Goal: Task Accomplishment & Management: Manage account settings

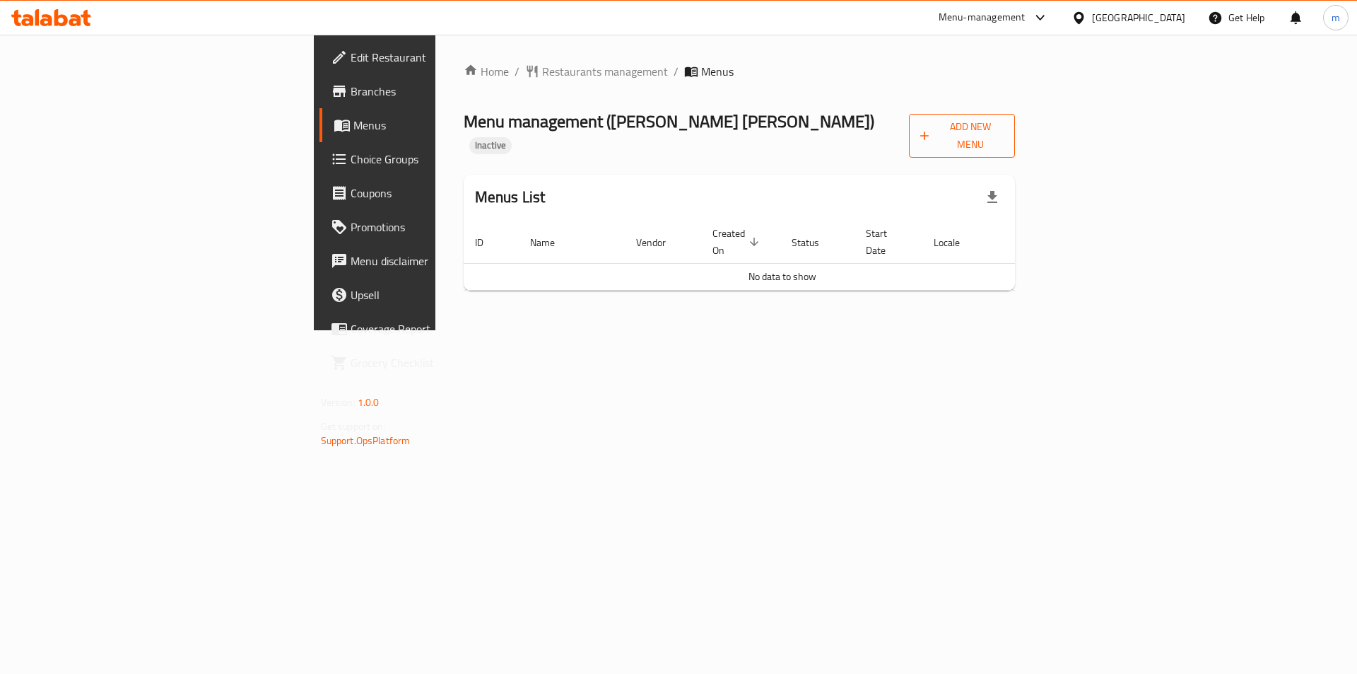
click at [1005, 127] on span "Add New Menu" at bounding box center [962, 135] width 84 height 35
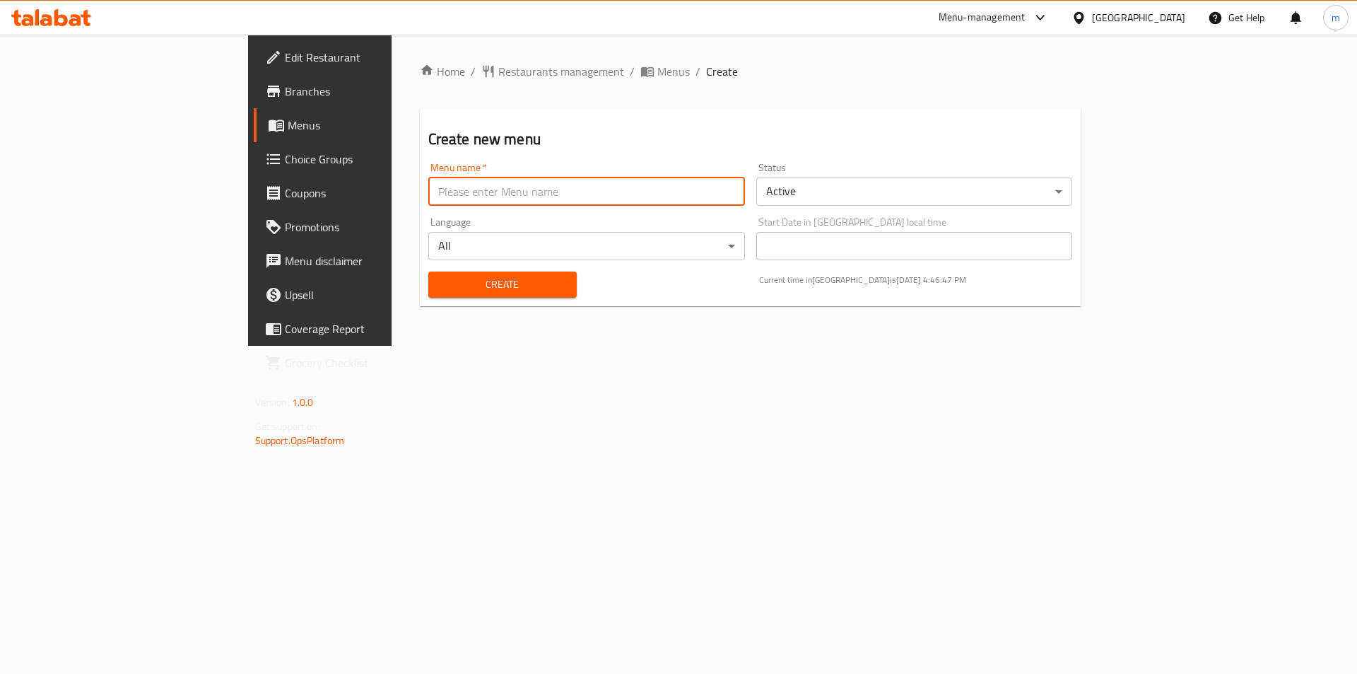
click at [605, 196] on input "text" at bounding box center [586, 191] width 317 height 28
type input "9/14"
click at [428, 271] on button "Create" at bounding box center [502, 284] width 148 height 26
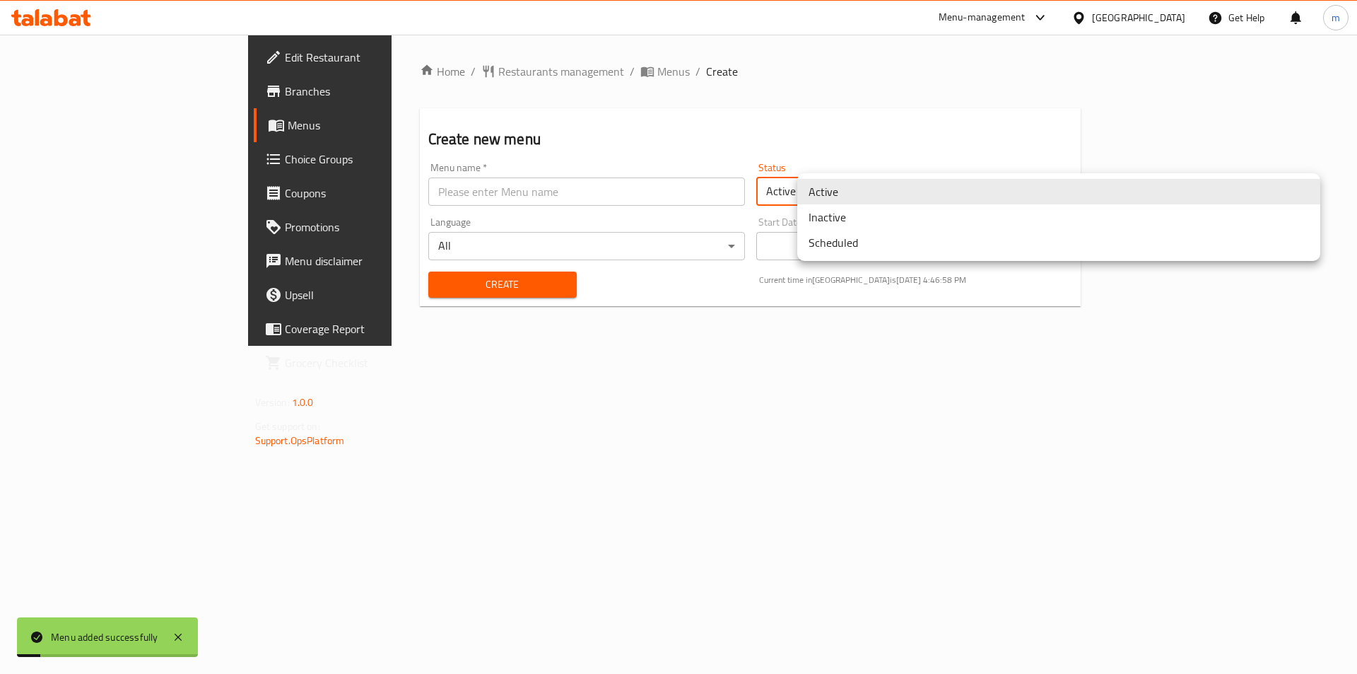
click at [962, 188] on body "Menu added successfully ​ Menu-management [GEOGRAPHIC_DATA] Get Help m Edit Res…" at bounding box center [678, 354] width 1357 height 639
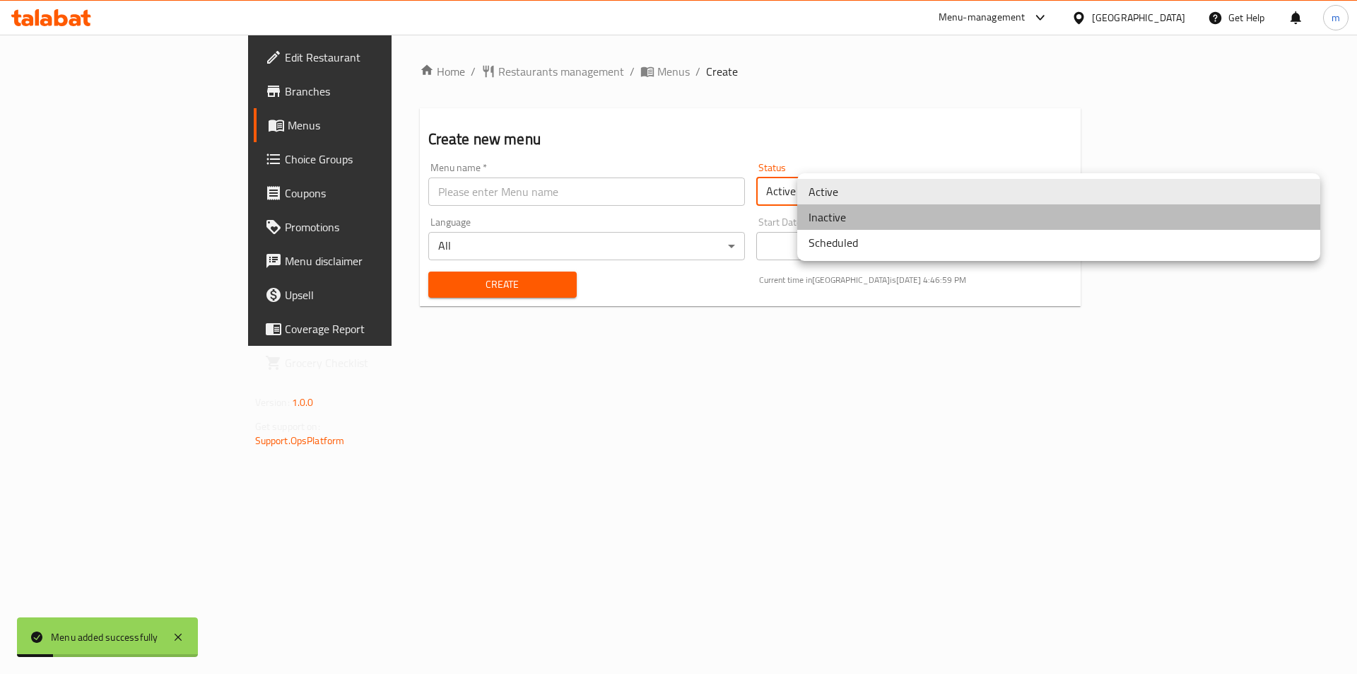
click at [921, 216] on li "Inactive" at bounding box center [1058, 216] width 523 height 25
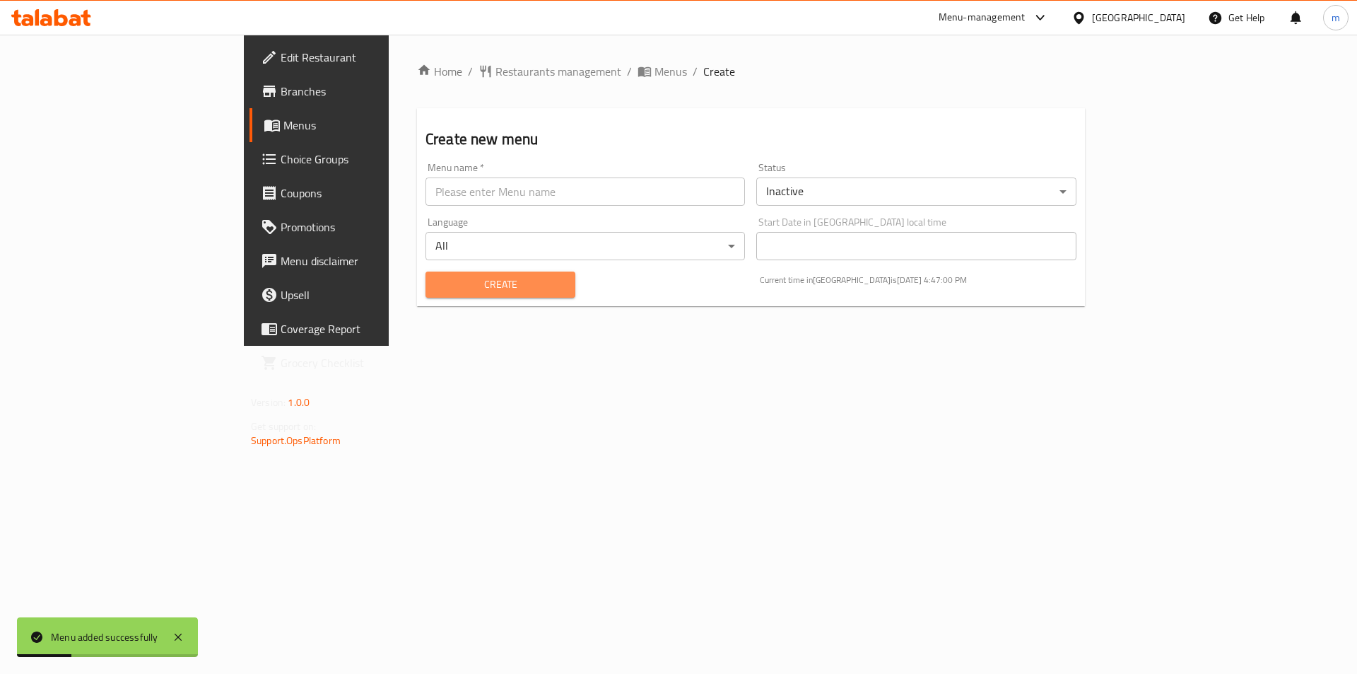
click at [427, 295] on button "Create" at bounding box center [501, 284] width 150 height 26
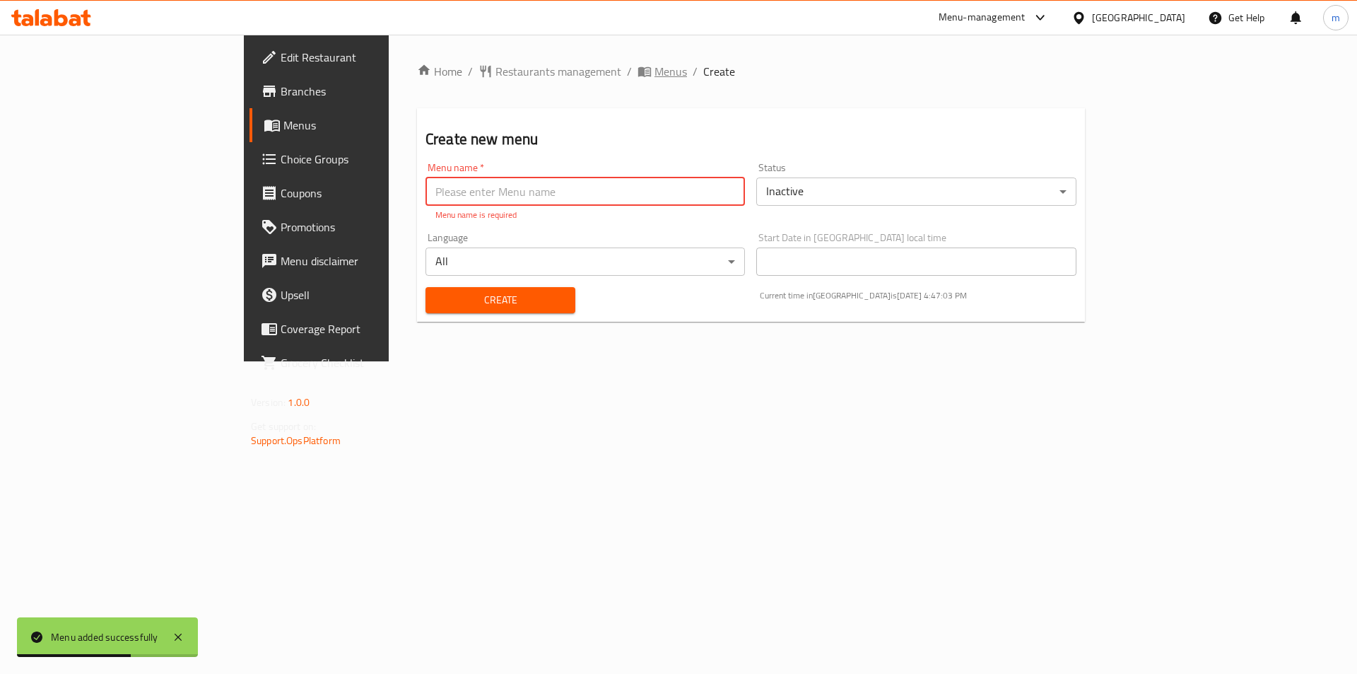
click at [655, 63] on span "Menus" at bounding box center [671, 71] width 33 height 17
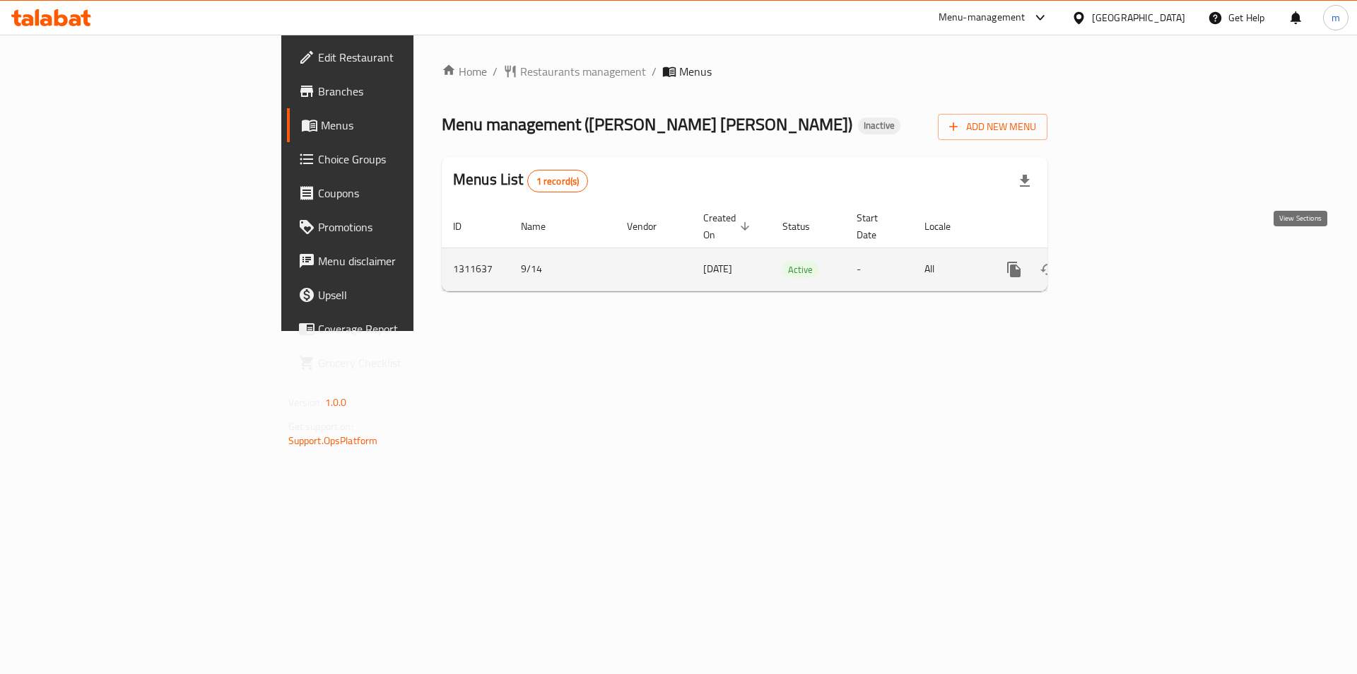
click at [1125, 261] on icon "enhanced table" at bounding box center [1116, 269] width 17 height 17
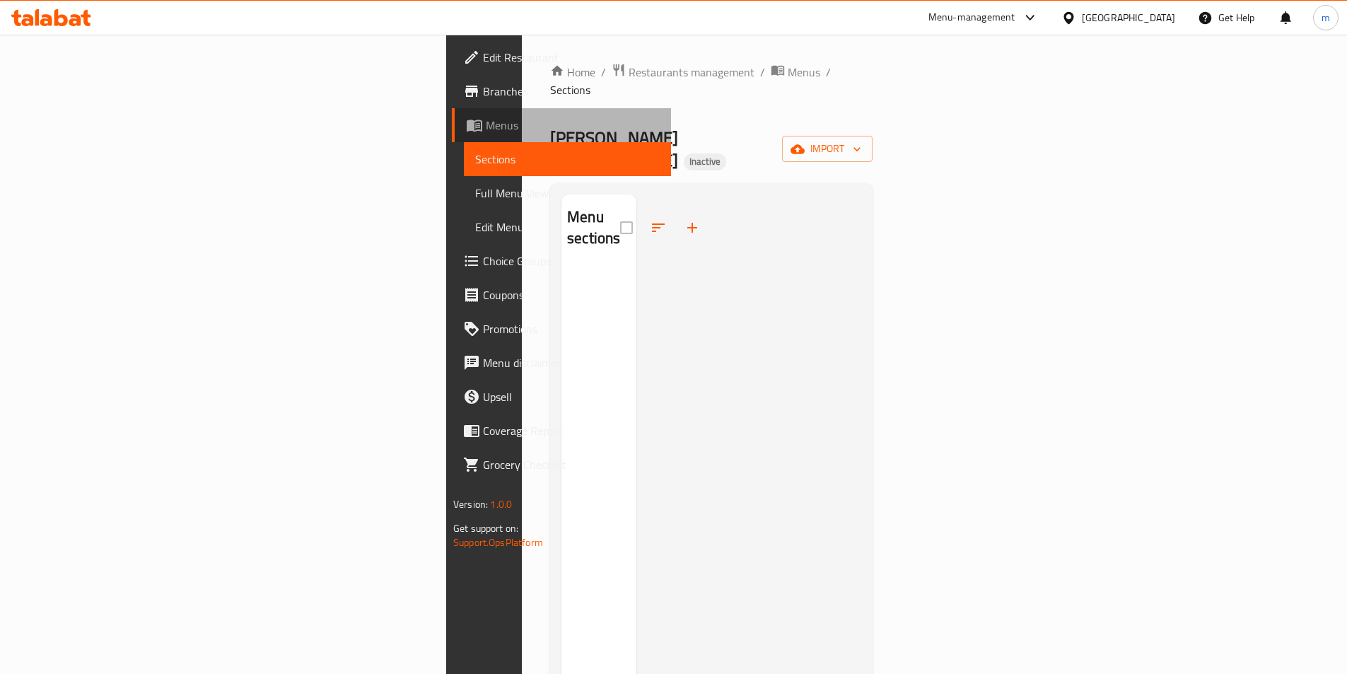
click at [486, 129] on span "Menus" at bounding box center [573, 125] width 174 height 17
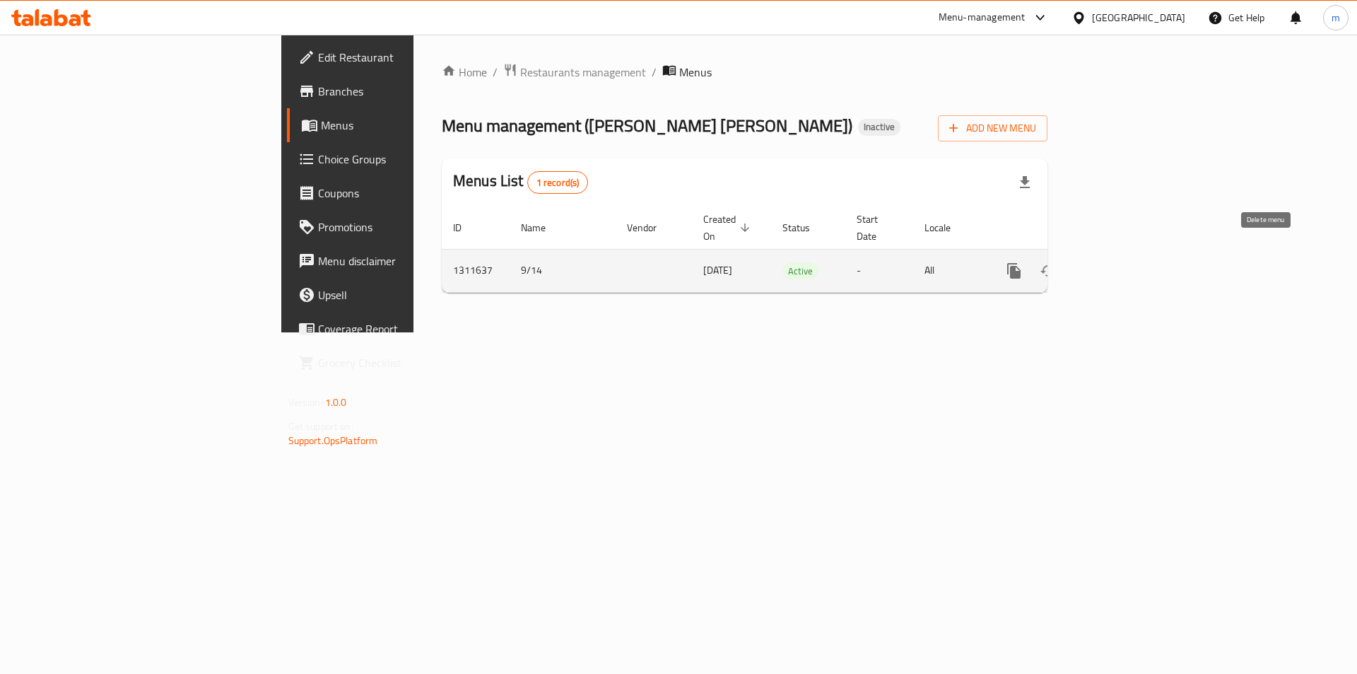
click at [1087, 264] on icon "enhanced table" at bounding box center [1082, 270] width 10 height 13
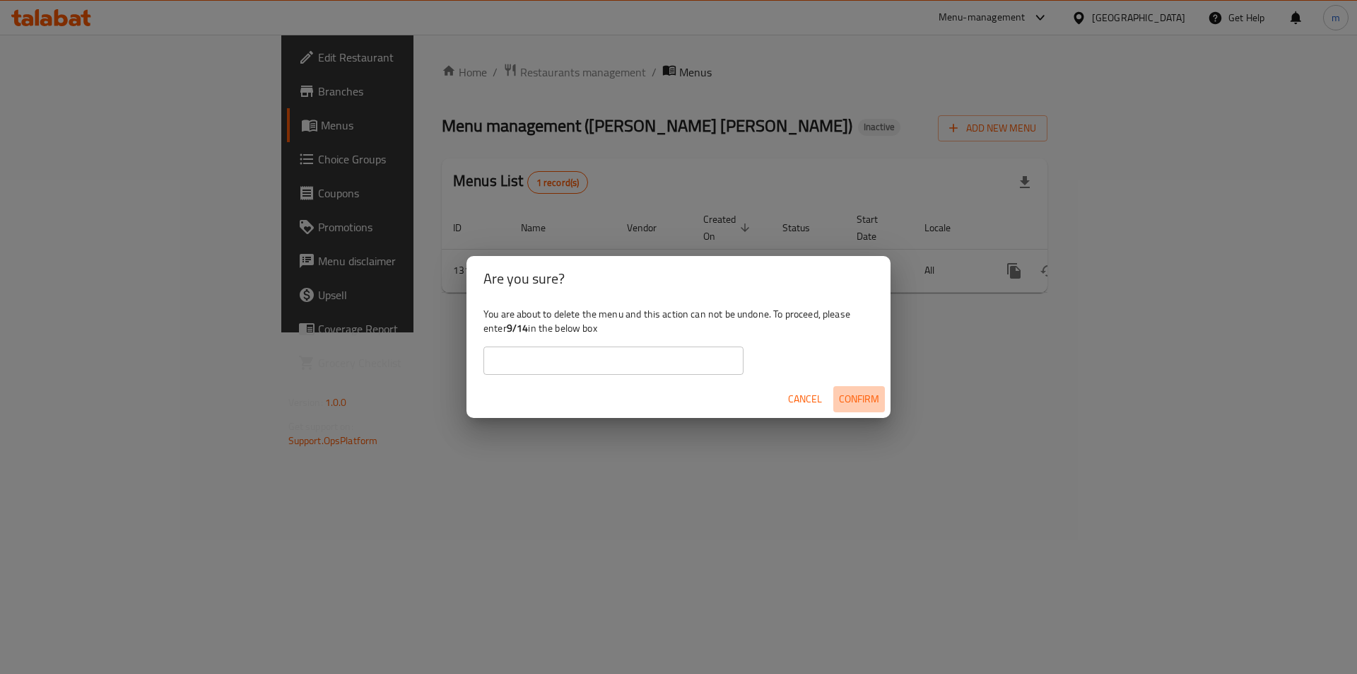
click at [846, 397] on span "Confirm" at bounding box center [859, 399] width 40 height 18
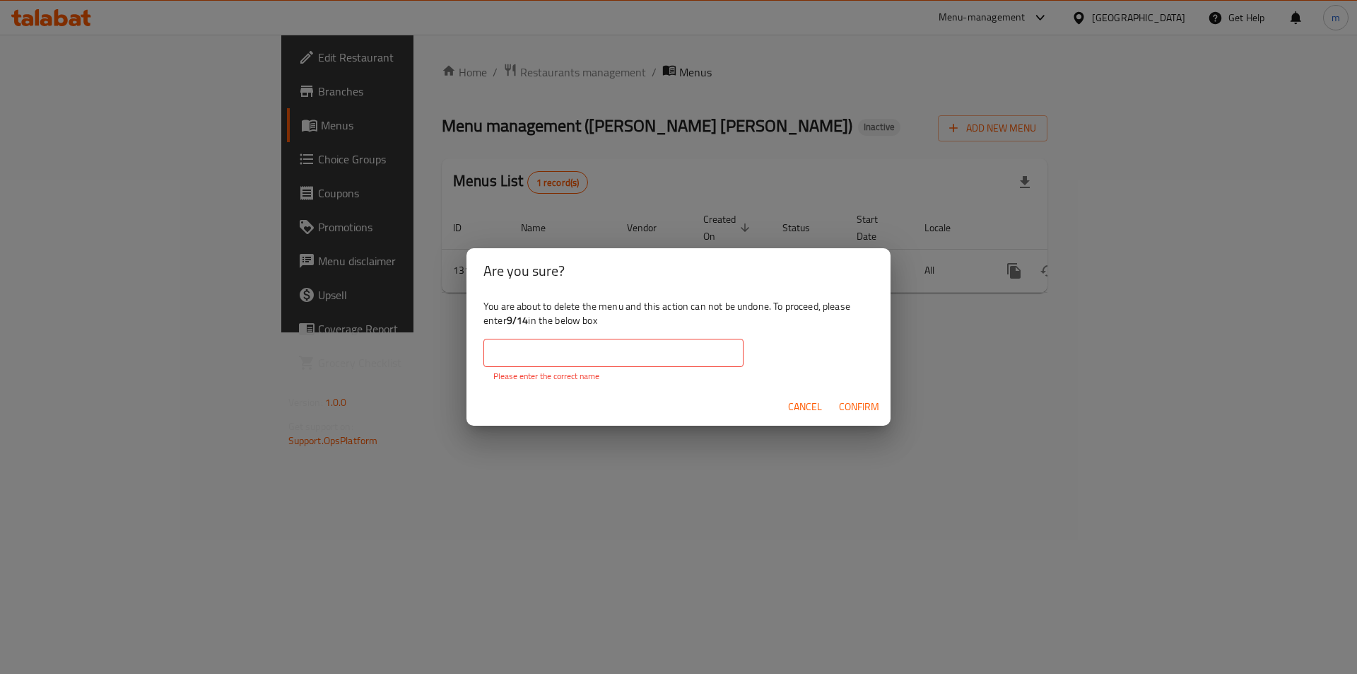
click at [589, 349] on input "text" at bounding box center [614, 353] width 260 height 28
click at [797, 404] on span "Cancel" at bounding box center [805, 407] width 34 height 18
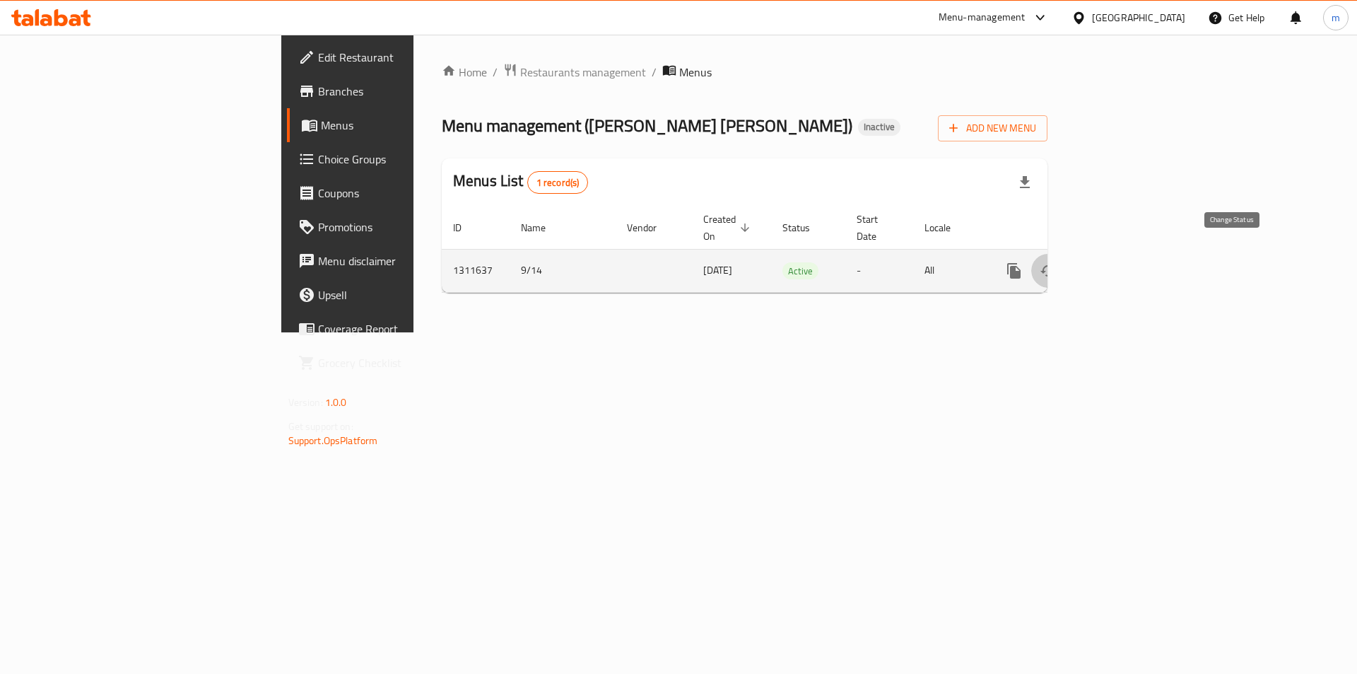
click at [1057, 262] on icon "enhanced table" at bounding box center [1048, 270] width 17 height 17
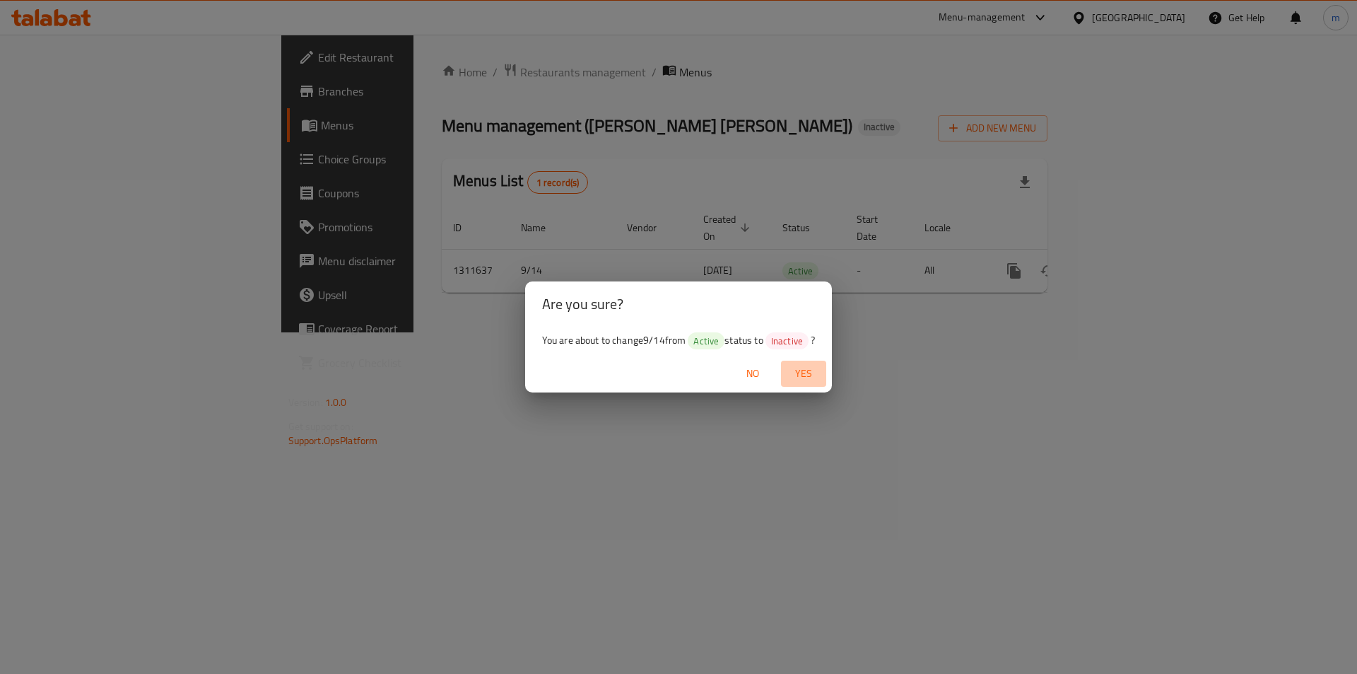
click at [805, 365] on span "Yes" at bounding box center [804, 374] width 34 height 18
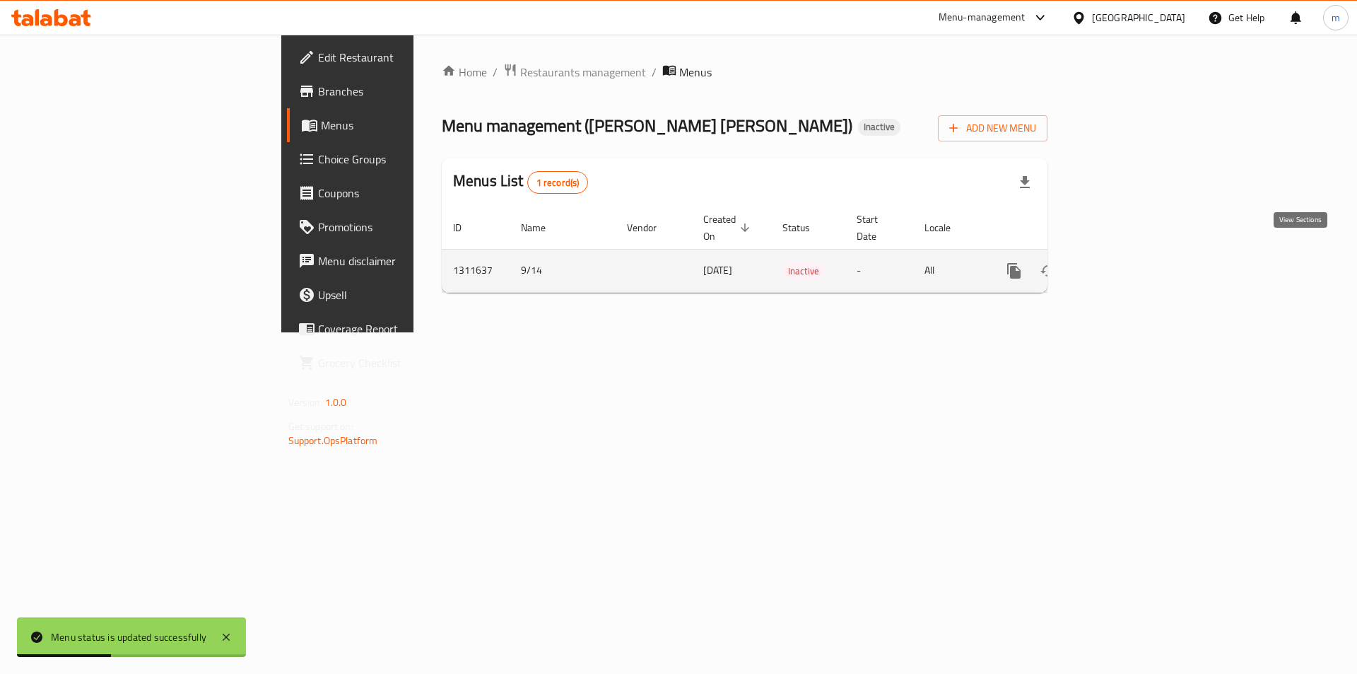
click at [1125, 262] on icon "enhanced table" at bounding box center [1116, 270] width 17 height 17
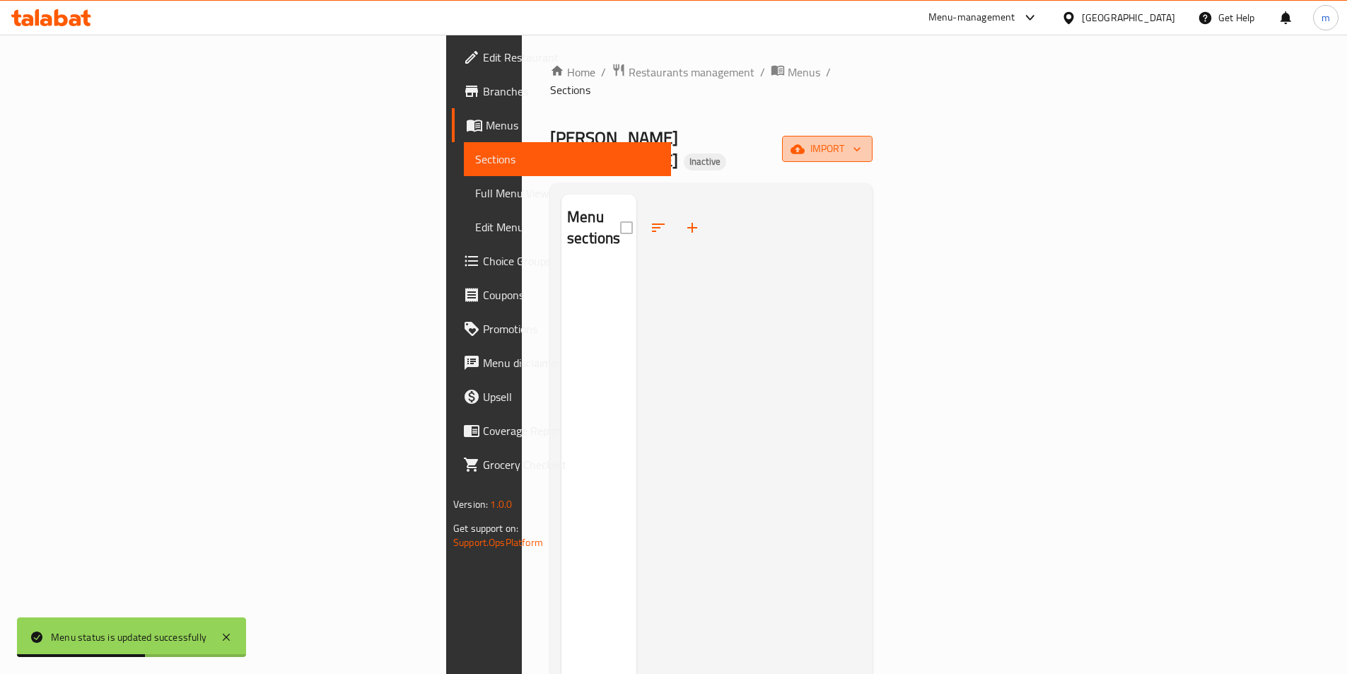
click at [872, 136] on button "import" at bounding box center [827, 149] width 90 height 26
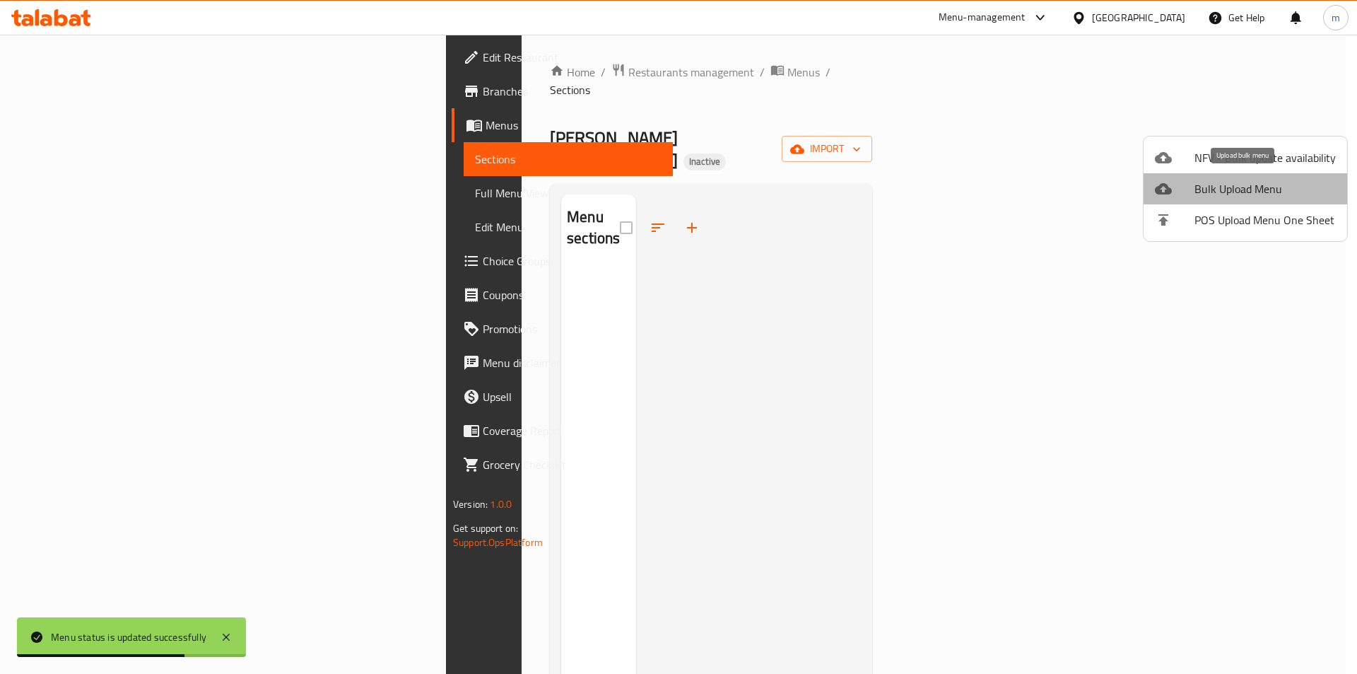
click at [1247, 190] on span "Bulk Upload Menu" at bounding box center [1265, 188] width 141 height 17
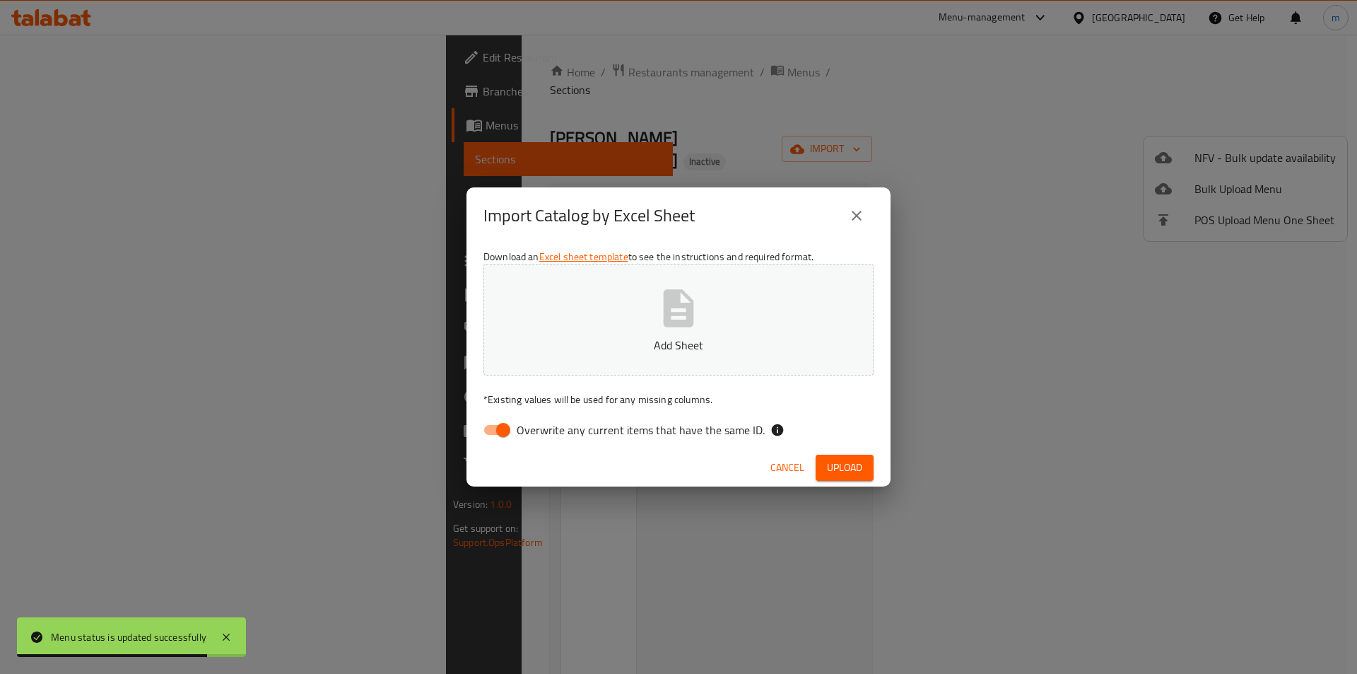
click at [665, 318] on icon "button" at bounding box center [679, 307] width 30 height 37
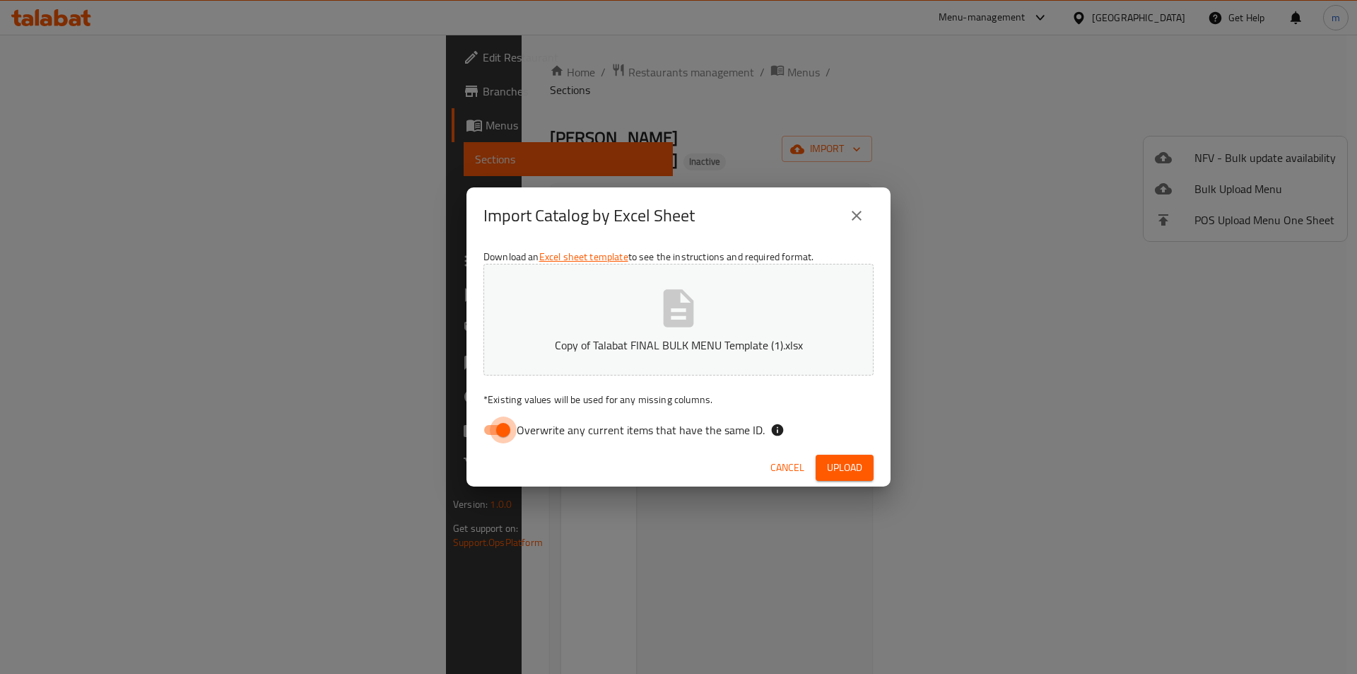
click at [501, 432] on input "Overwrite any current items that have the same ID." at bounding box center [503, 429] width 81 height 27
checkbox input "false"
click at [847, 468] on span "Upload" at bounding box center [844, 468] width 35 height 18
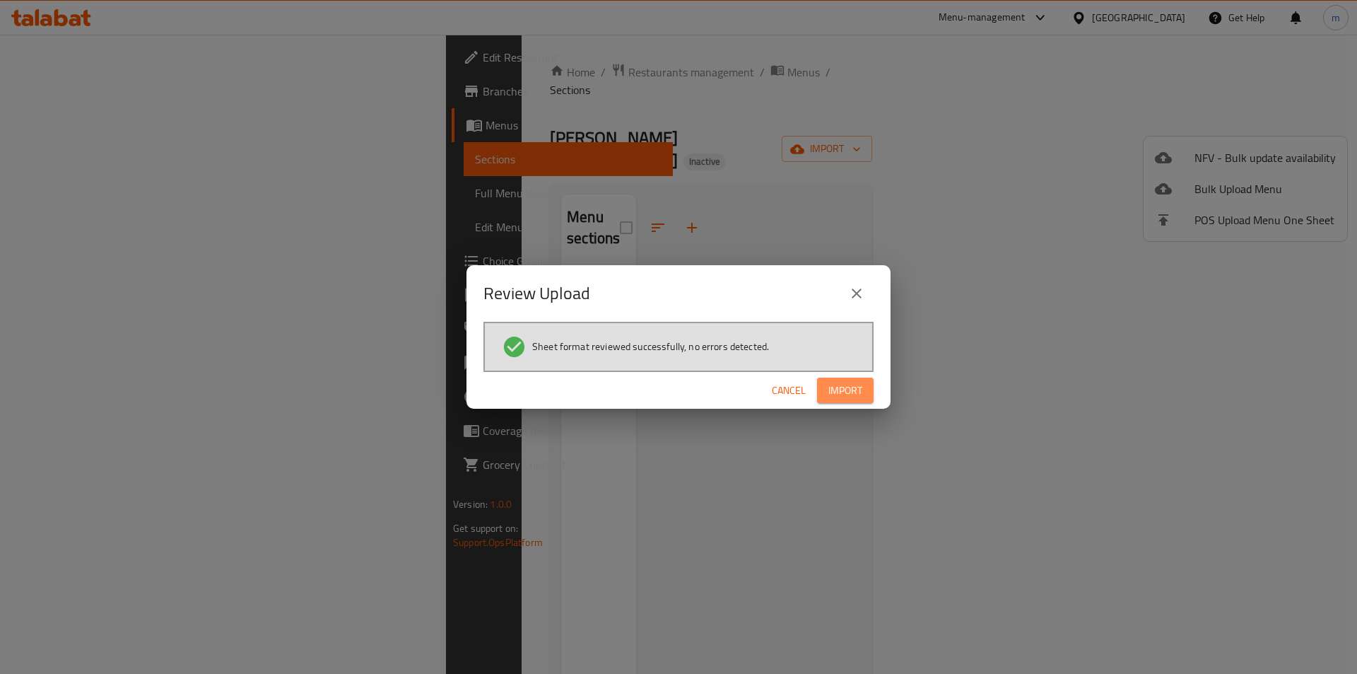
click at [855, 386] on span "Import" at bounding box center [846, 391] width 34 height 18
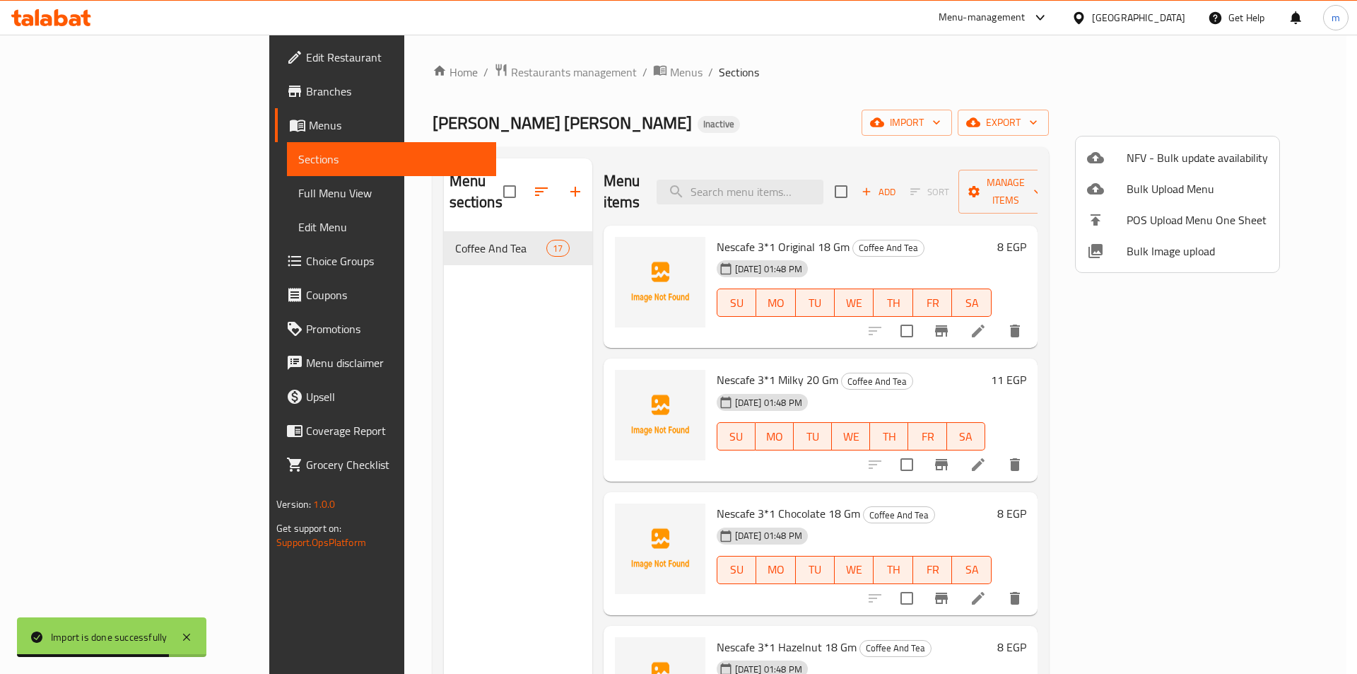
click at [1281, 127] on div at bounding box center [678, 337] width 1357 height 674
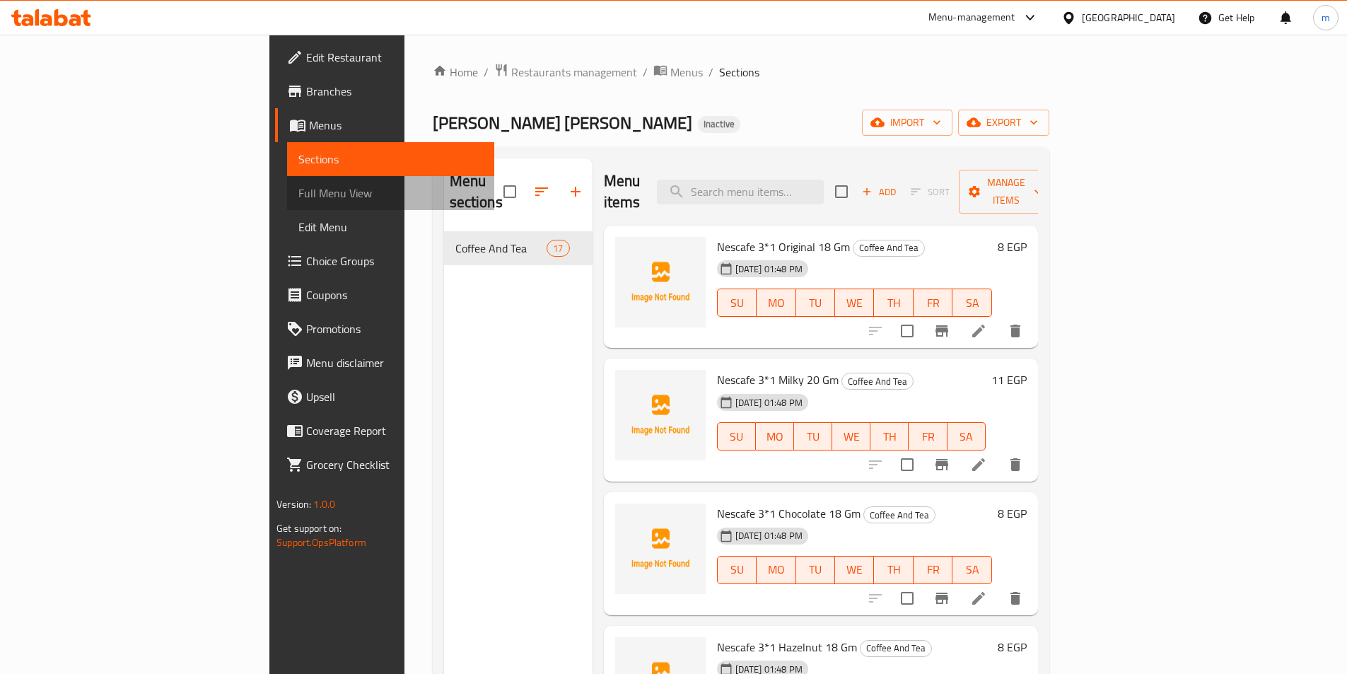
click at [298, 186] on span "Full Menu View" at bounding box center [390, 193] width 185 height 17
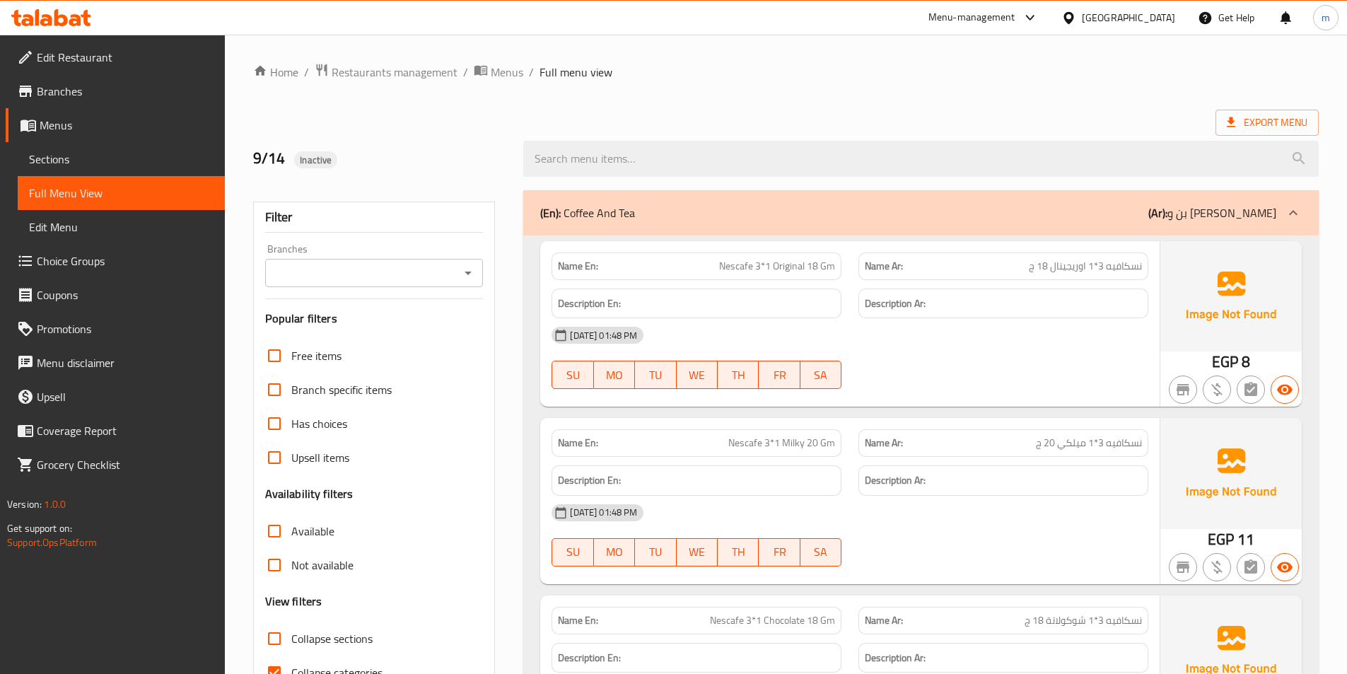
click at [384, 665] on div "Collapse categories" at bounding box center [374, 672] width 218 height 34
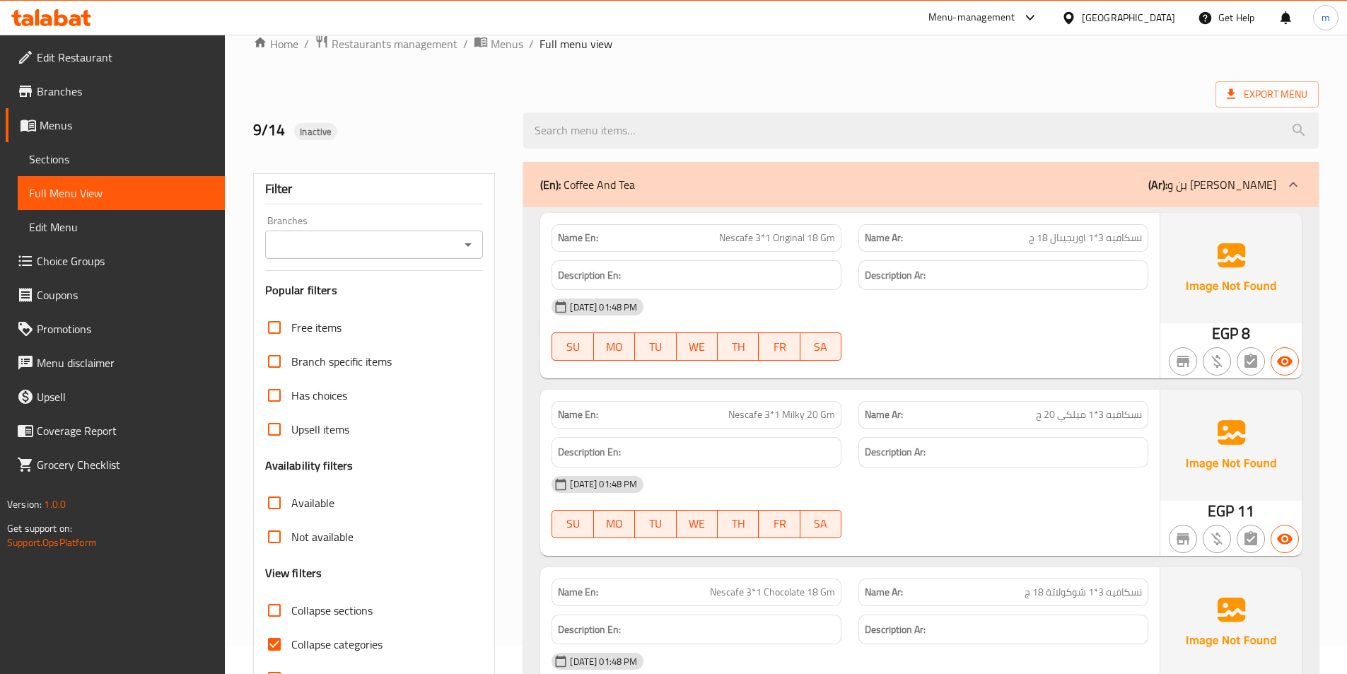
scroll to position [71, 0]
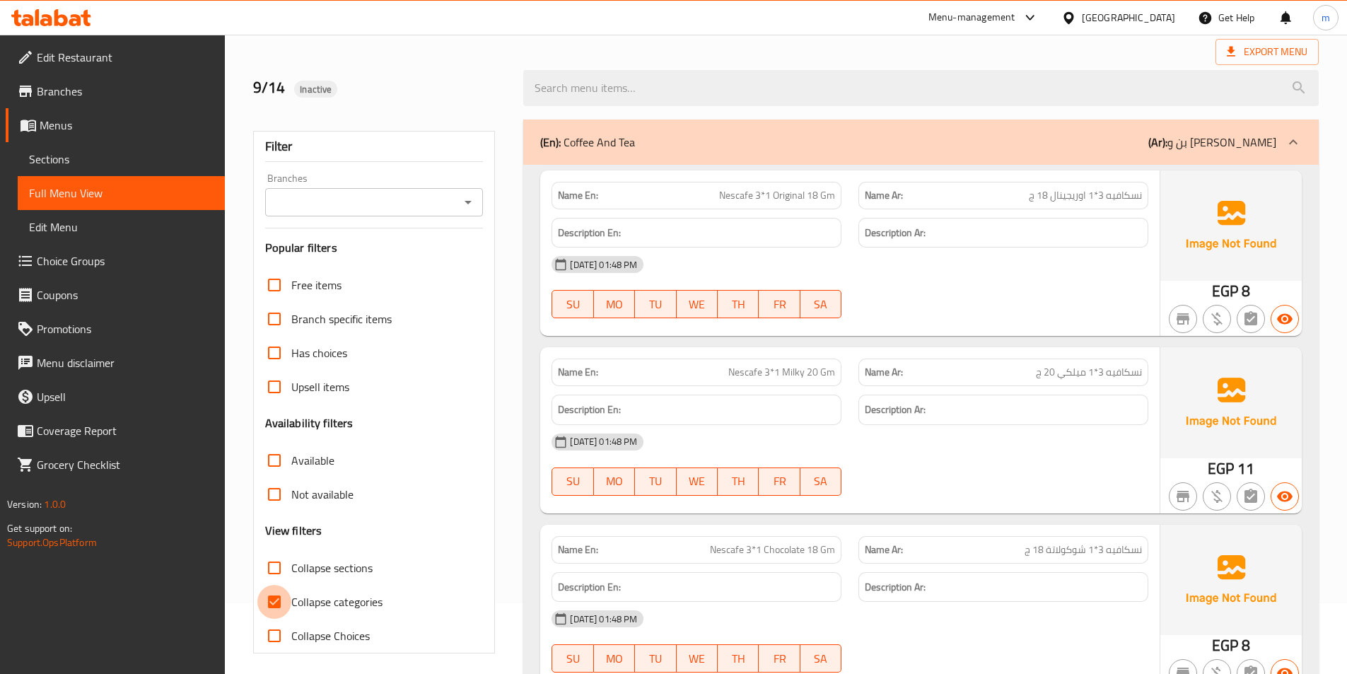
click at [271, 599] on input "Collapse categories" at bounding box center [274, 602] width 34 height 34
checkbox input "false"
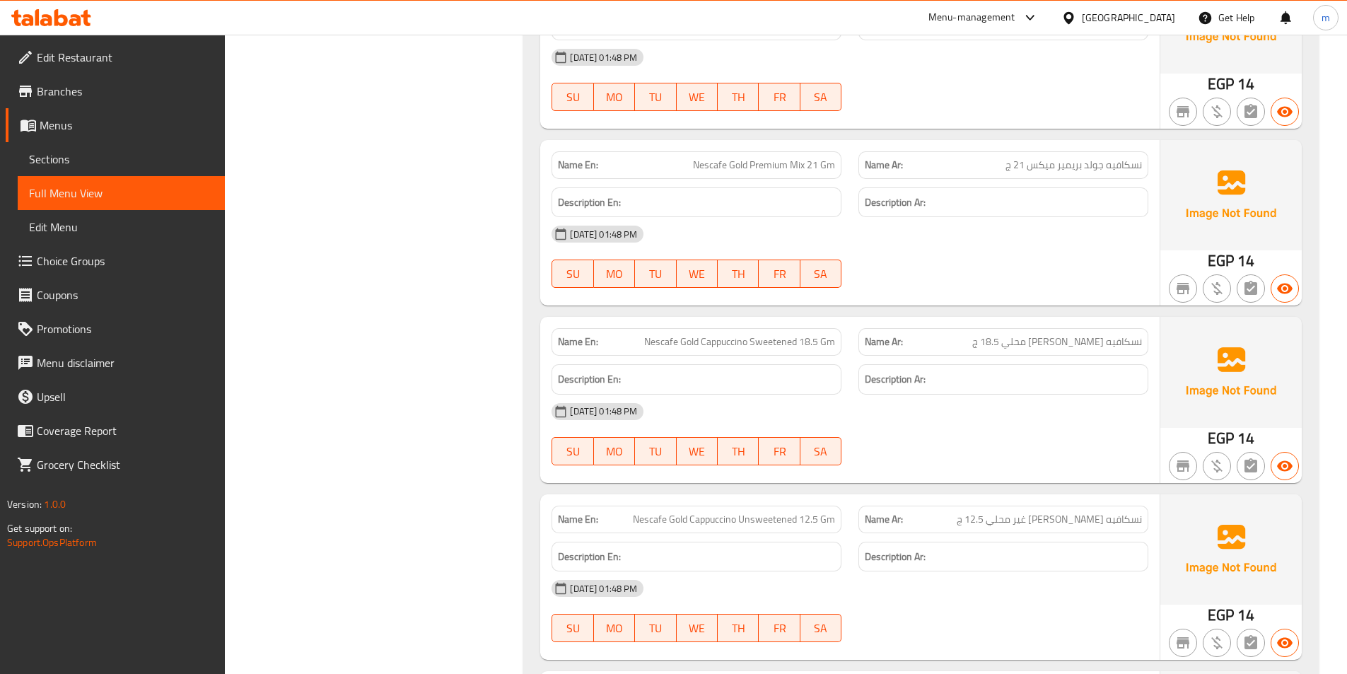
scroll to position [1697, 0]
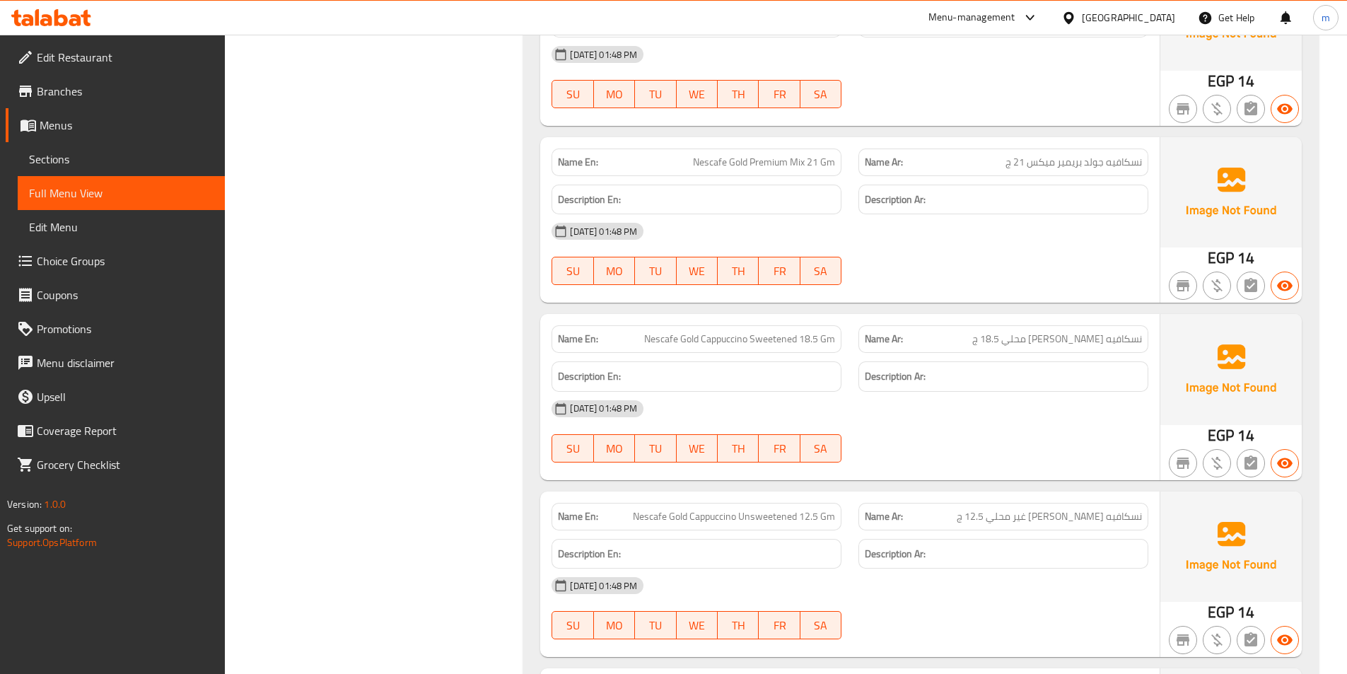
click at [1064, 160] on span "نسكافيه جولد بريمير ميكس 21 ج" at bounding box center [1073, 162] width 136 height 15
click at [131, 161] on span "Sections" at bounding box center [121, 159] width 185 height 17
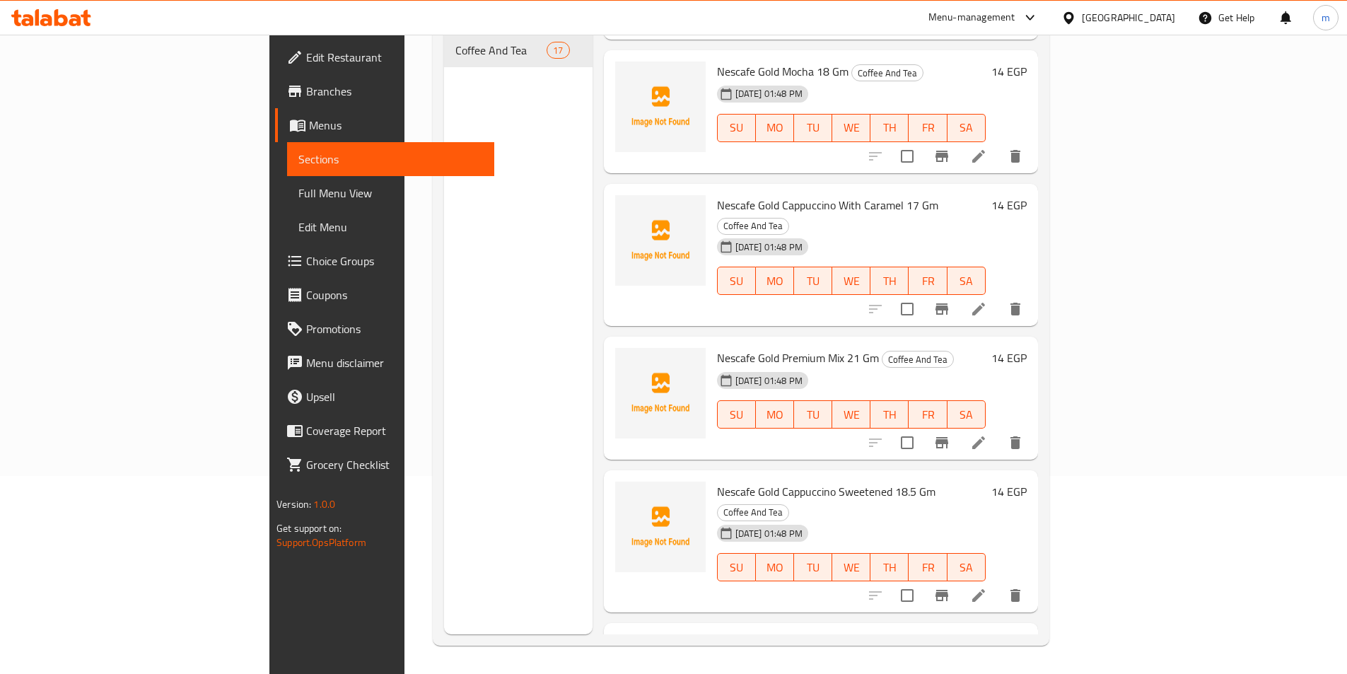
scroll to position [919, 0]
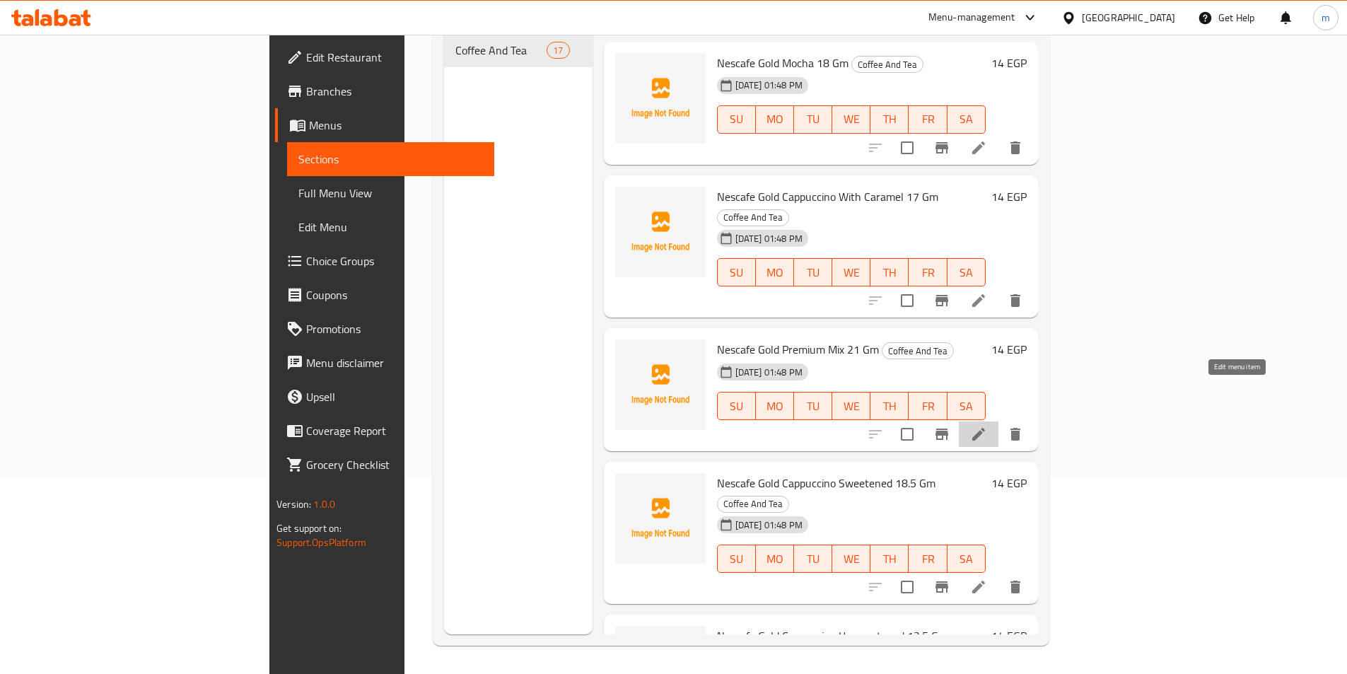
click at [987, 426] on icon at bounding box center [978, 434] width 17 height 17
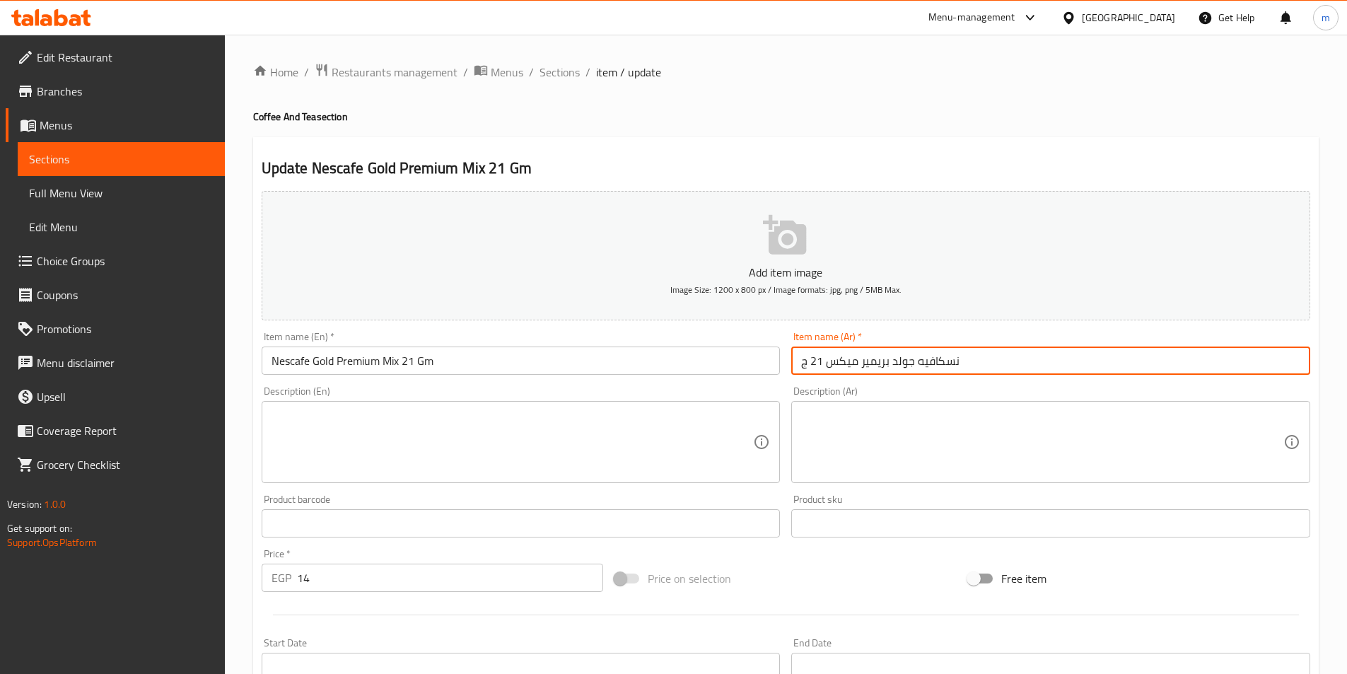
click at [861, 365] on input "نسكافيه جولد بريمير ميكس 21 ج" at bounding box center [1050, 360] width 519 height 28
click at [859, 365] on input "نسكافيه جولد بريمير ميكس 21 ج" at bounding box center [1050, 360] width 519 height 28
type input "نسكافيه جولد بريميم ميكس 21 ج"
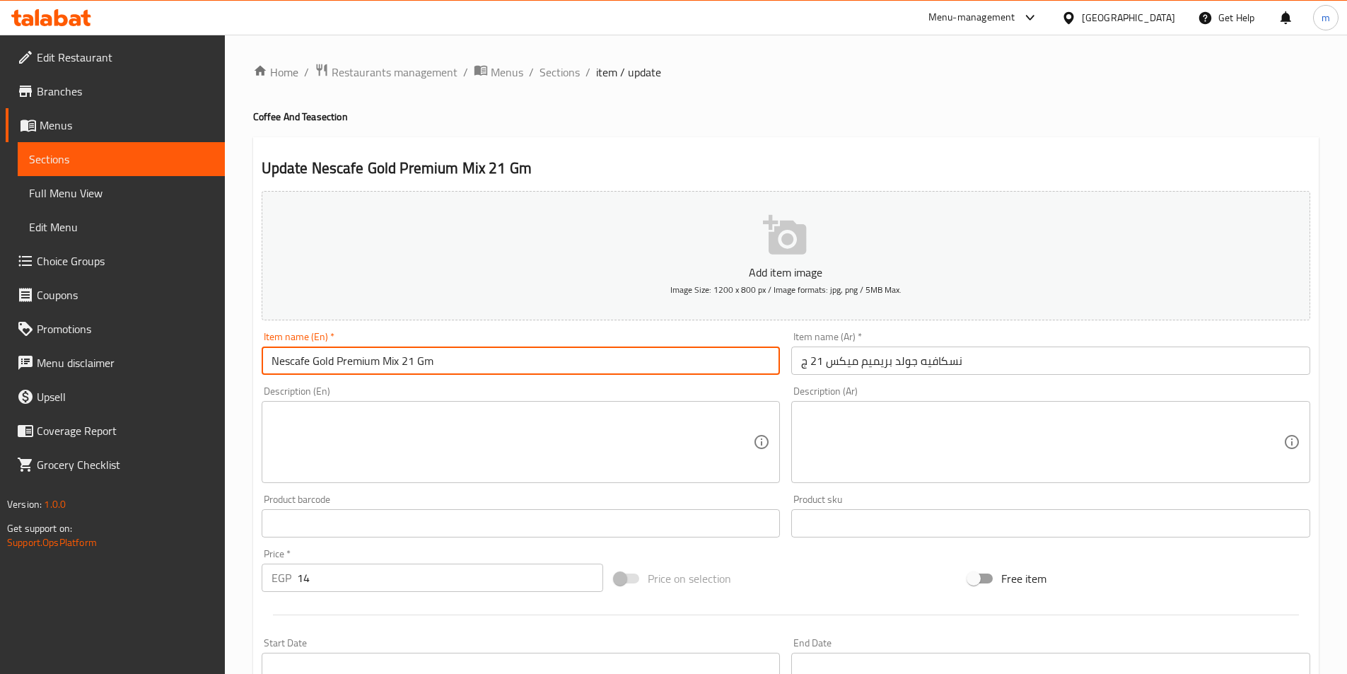
drag, startPoint x: 269, startPoint y: 358, endPoint x: 460, endPoint y: 368, distance: 191.2
click at [460, 368] on input "Nescafe Gold Premium Mix 21 Gm" at bounding box center [521, 360] width 519 height 28
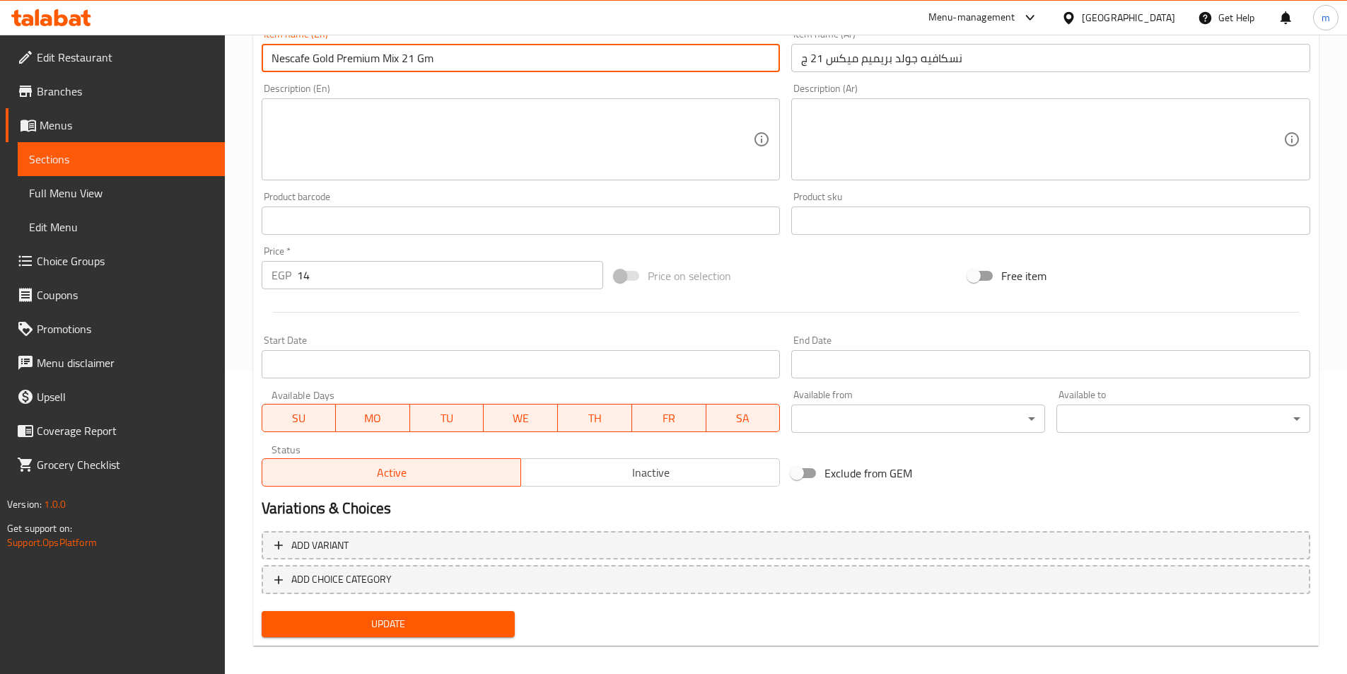
scroll to position [314, 0]
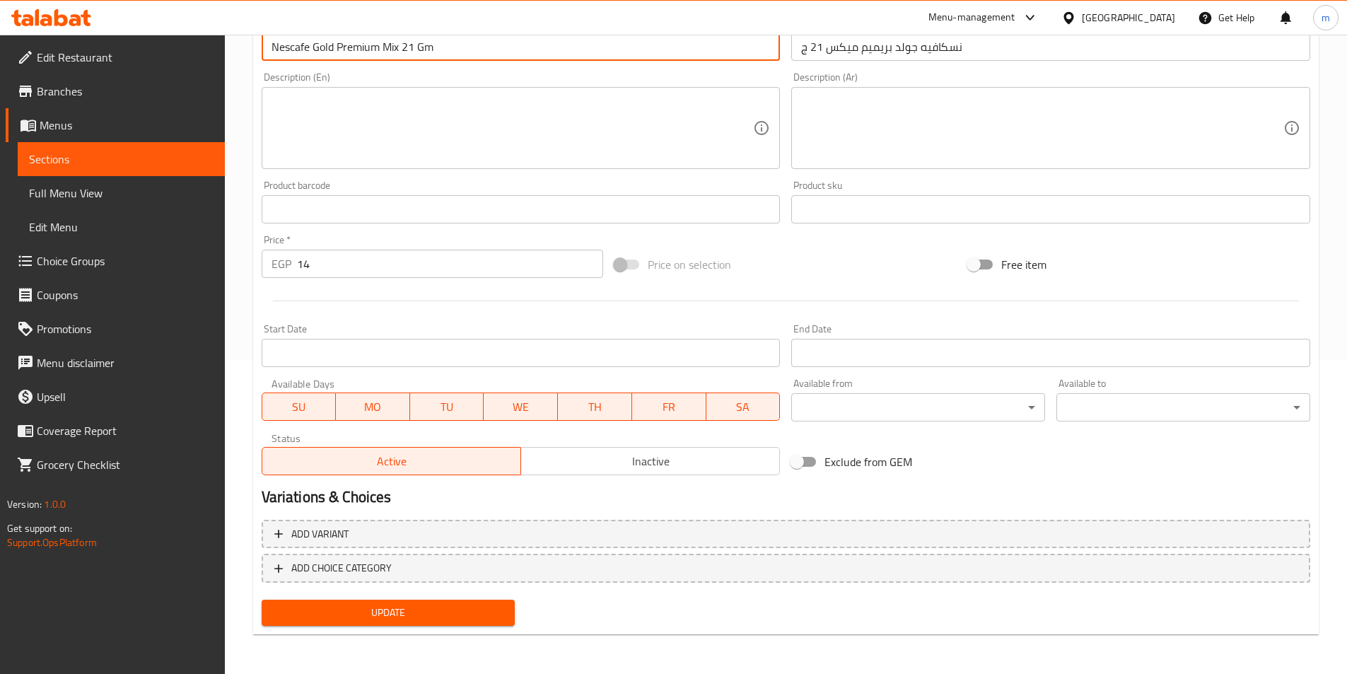
click at [386, 616] on span "Update" at bounding box center [388, 613] width 231 height 18
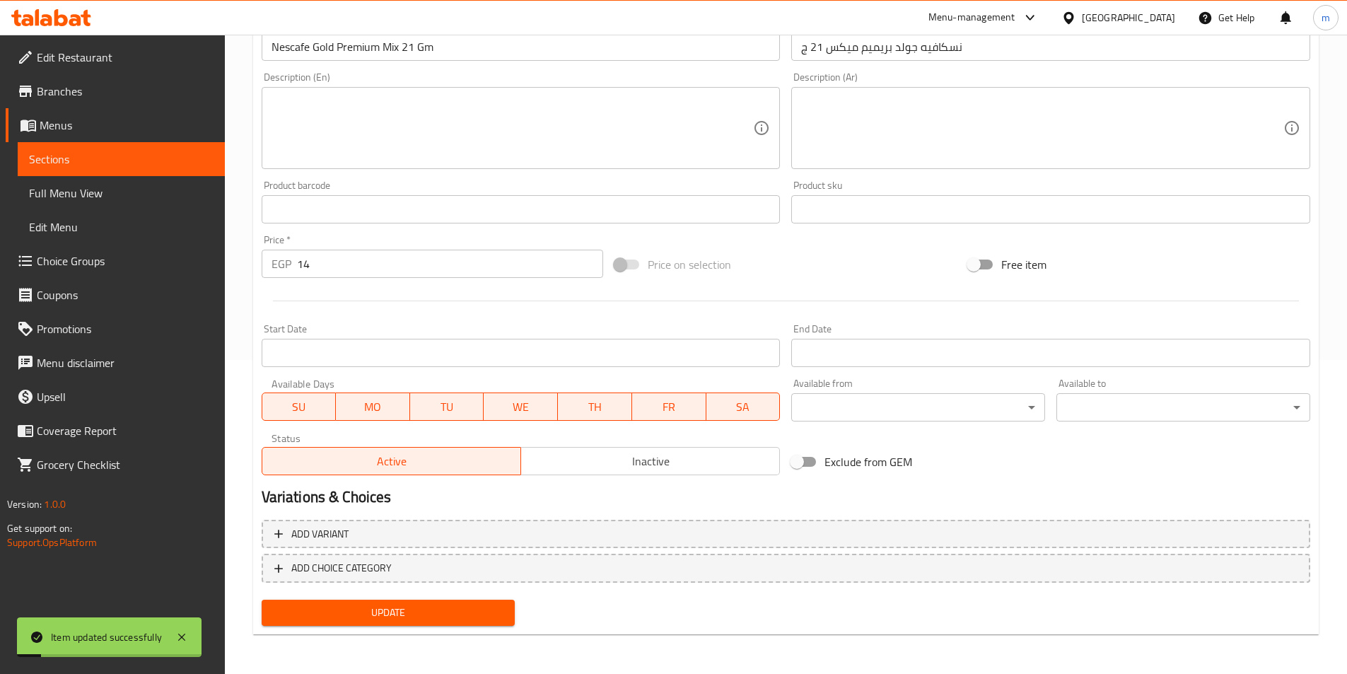
click at [78, 189] on span "Full Menu View" at bounding box center [121, 193] width 185 height 17
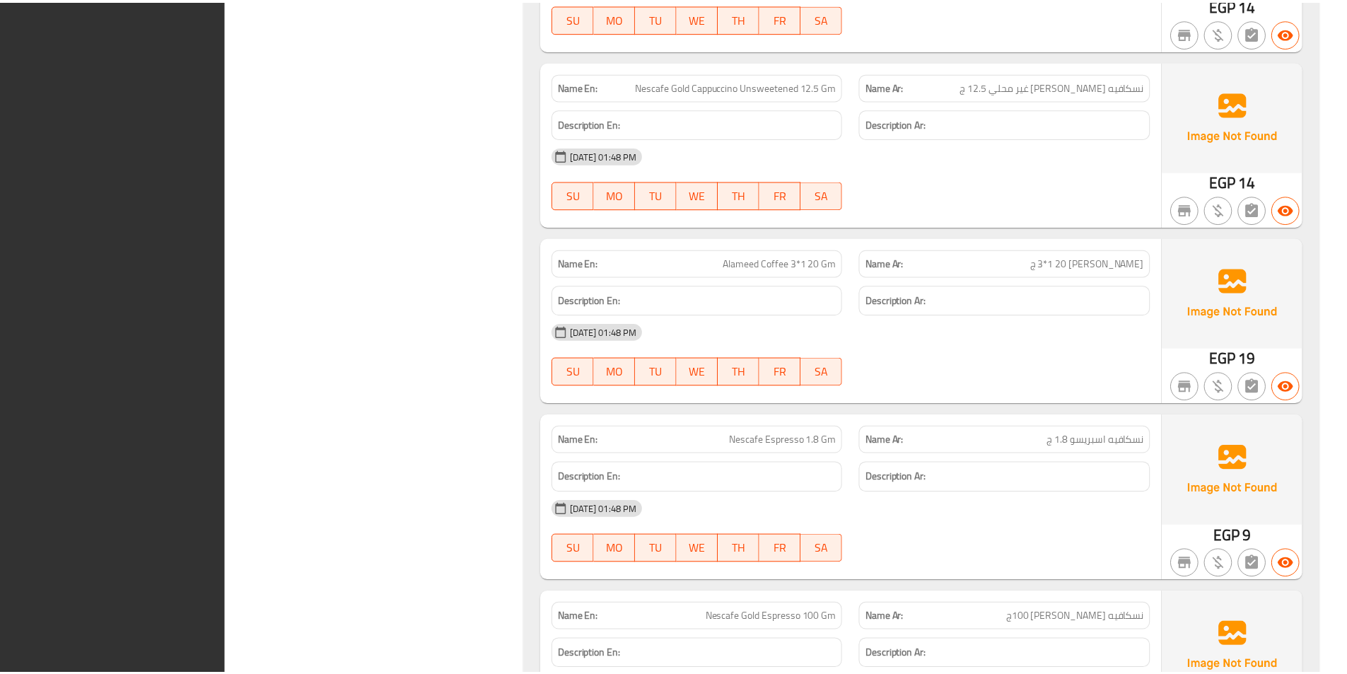
scroll to position [2621, 0]
